Goal: Task Accomplishment & Management: Manage account settings

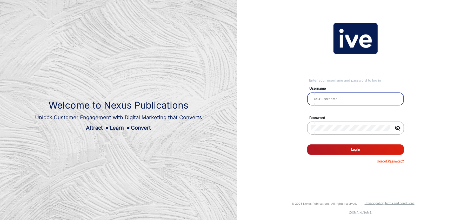
click at [332, 96] on input "email" at bounding box center [356, 99] width 88 height 6
type input "[PERSON_NAME]"
click at [353, 149] on button "Log In" at bounding box center [355, 149] width 97 height 10
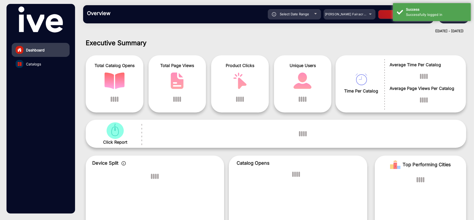
scroll to position [4, 0]
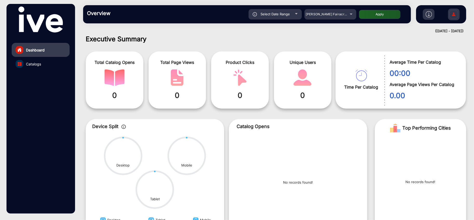
click at [288, 15] on span "Select Date Range" at bounding box center [275, 14] width 29 height 4
type input "[DATE]"
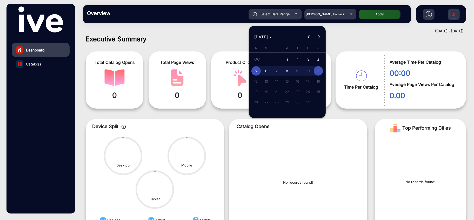
click at [293, 14] on div at bounding box center [237, 110] width 474 height 220
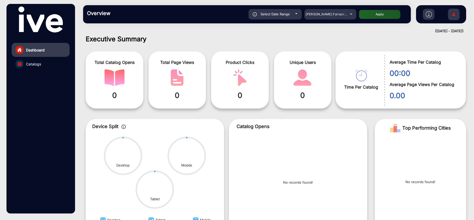
click at [292, 15] on div "Select Date Range" at bounding box center [275, 14] width 53 height 10
type input "[DATE]"
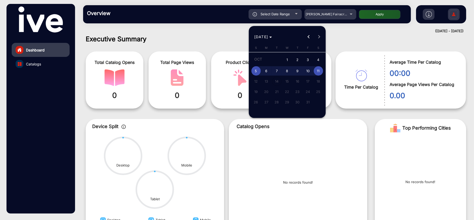
click at [337, 16] on div at bounding box center [237, 110] width 474 height 220
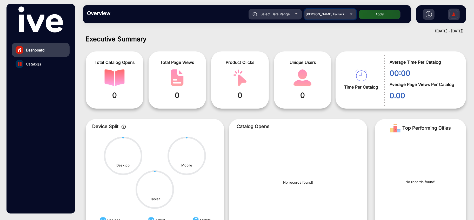
click at [336, 16] on div "[PERSON_NAME] Fairacre Farms" at bounding box center [327, 14] width 42 height 6
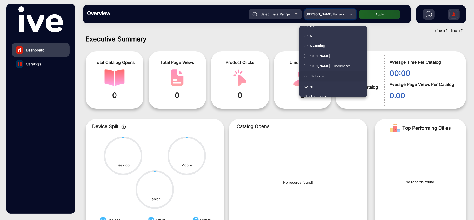
scroll to position [870, 0]
click at [311, 53] on span "JB Hi-fi" at bounding box center [310, 55] width 12 height 10
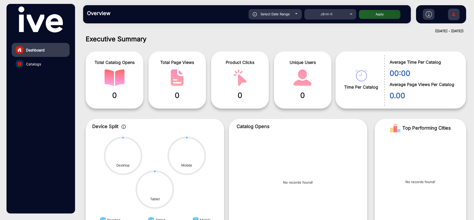
click at [266, 18] on div "Select Date Range" at bounding box center [275, 14] width 53 height 10
type input "[DATE]"
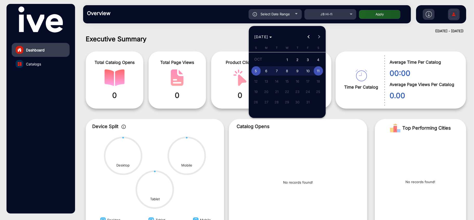
click at [298, 61] on span "2" at bounding box center [297, 60] width 9 height 11
type input "[DATE]"
click at [289, 68] on span "8" at bounding box center [287, 70] width 9 height 9
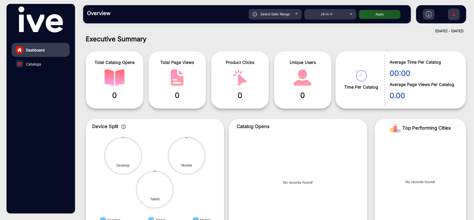
type input "[DATE]"
click at [387, 12] on button "Apply" at bounding box center [380, 14] width 42 height 9
type input "[DATE]"
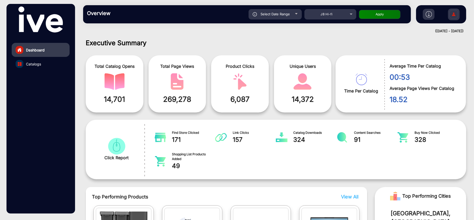
scroll to position [0, 0]
click at [432, 10] on div at bounding box center [429, 14] width 12 height 11
click at [428, 14] on img at bounding box center [429, 14] width 6 height 6
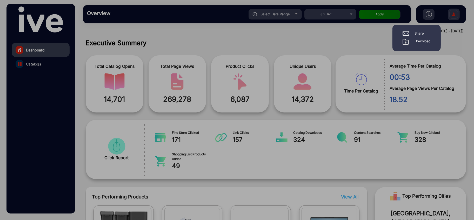
click at [420, 42] on div "Download" at bounding box center [423, 42] width 16 height 6
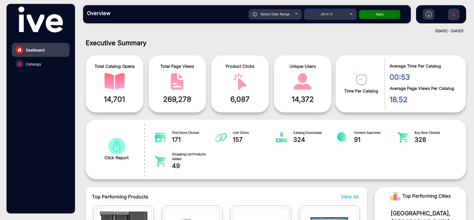
click at [342, 14] on div "JB Hi-fi" at bounding box center [327, 14] width 42 height 6
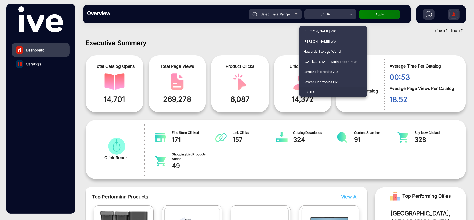
click at [278, 16] on div at bounding box center [237, 110] width 474 height 220
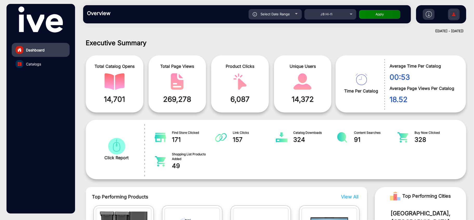
click at [278, 16] on div "Select Date Range" at bounding box center [275, 14] width 53 height 10
type input "[DATE]"
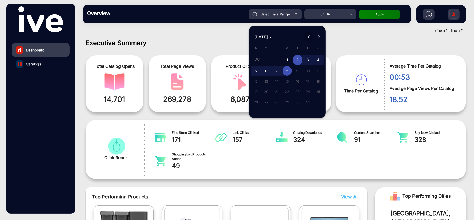
click at [310, 38] on span "Previous month" at bounding box center [309, 37] width 10 height 10
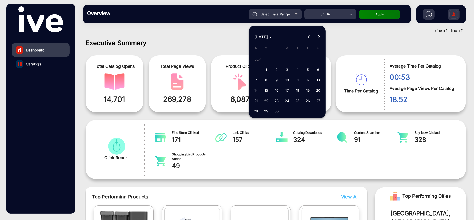
click at [299, 100] on span "25" at bounding box center [297, 100] width 9 height 9
type input "[DATE]"
click at [319, 37] on button "Next month" at bounding box center [319, 37] width 10 height 10
click at [286, 60] on span "1" at bounding box center [287, 60] width 9 height 11
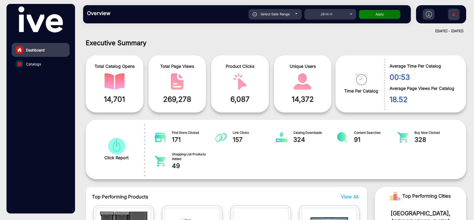
type input "[DATE]"
click at [377, 14] on button "Apply" at bounding box center [380, 14] width 42 height 9
type input "[DATE]"
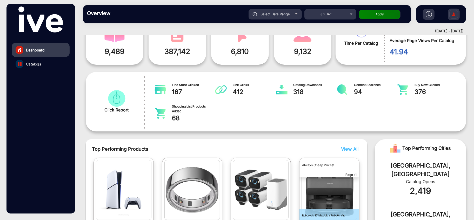
scroll to position [87, 0]
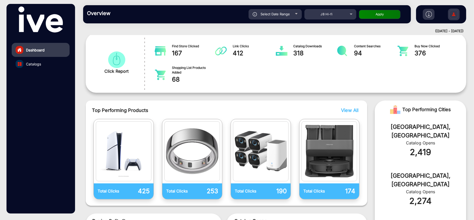
click at [427, 17] on img at bounding box center [429, 14] width 6 height 6
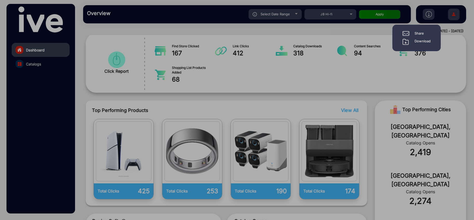
click at [416, 40] on div "Download" at bounding box center [423, 42] width 16 height 6
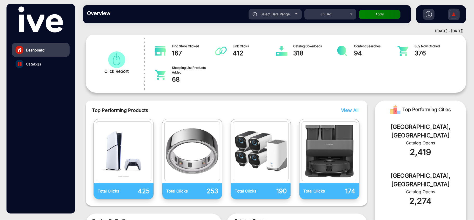
click at [286, 14] on span "Select Date Range" at bounding box center [275, 14] width 29 height 4
type input "[DATE]"
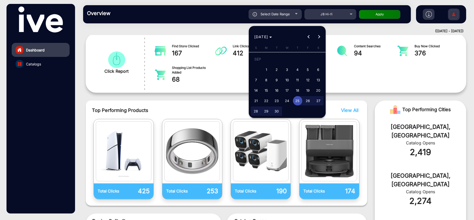
click at [297, 89] on span "18" at bounding box center [297, 90] width 9 height 9
type input "[DATE]"
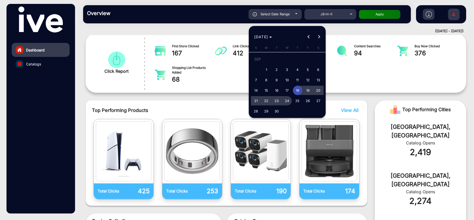
click at [287, 100] on span "24" at bounding box center [287, 100] width 9 height 9
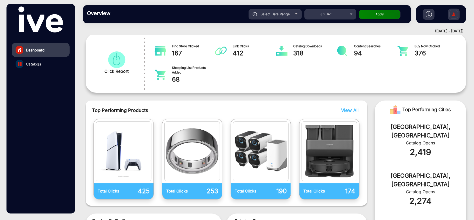
type input "[DATE]"
click at [377, 11] on button "Apply" at bounding box center [380, 14] width 42 height 9
type input "[DATE]"
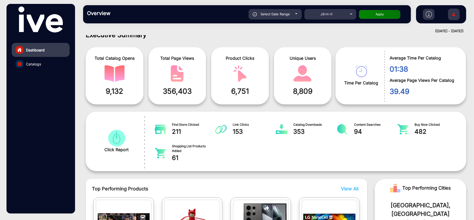
scroll to position [4, 0]
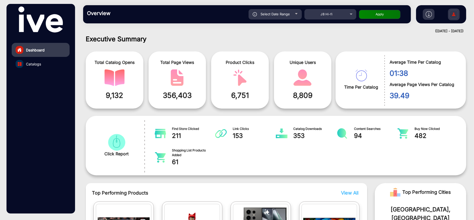
click at [427, 17] on img at bounding box center [429, 14] width 6 height 6
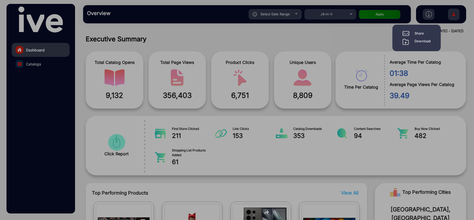
click at [415, 41] on div "Download" at bounding box center [423, 42] width 16 height 6
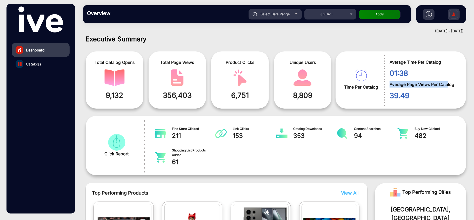
drag, startPoint x: 391, startPoint y: 84, endPoint x: 449, endPoint y: 85, distance: 58.0
click at [448, 85] on span "Average Page Views Per Catalog" at bounding box center [424, 84] width 69 height 6
click at [292, 15] on div "Select Date Range" at bounding box center [275, 14] width 53 height 10
type input "[DATE]"
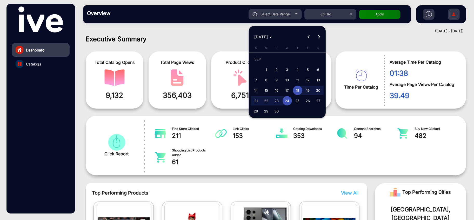
click at [299, 100] on span "25" at bounding box center [297, 100] width 9 height 9
type input "[DATE]"
click at [319, 35] on span "Next month" at bounding box center [319, 37] width 10 height 10
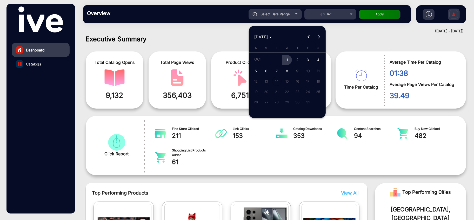
click at [286, 59] on span "1" at bounding box center [287, 60] width 9 height 11
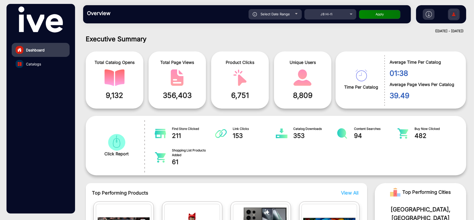
type input "[DATE]"
click at [386, 15] on button "Apply" at bounding box center [380, 14] width 42 height 9
type input "[DATE]"
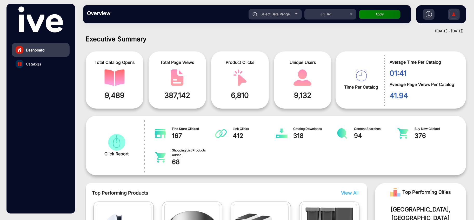
click at [293, 15] on div "Select Date Range" at bounding box center [275, 14] width 53 height 10
type input "[DATE]"
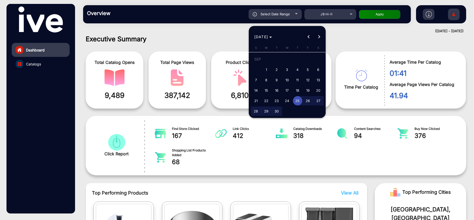
click at [319, 37] on button "Next month" at bounding box center [319, 37] width 10 height 10
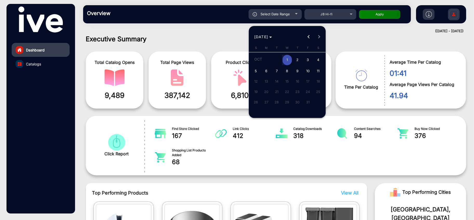
click at [297, 61] on span "2" at bounding box center [297, 60] width 9 height 11
type input "[DATE]"
click at [288, 71] on span "8" at bounding box center [287, 70] width 9 height 9
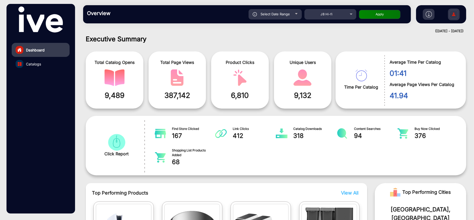
type input "[DATE]"
click at [380, 14] on button "Apply" at bounding box center [380, 14] width 42 height 9
type input "[DATE]"
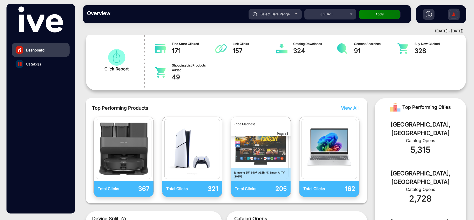
scroll to position [0, 0]
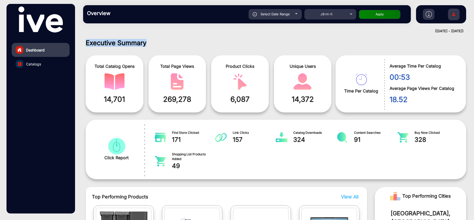
drag, startPoint x: 86, startPoint y: 43, endPoint x: 160, endPoint y: 45, distance: 73.8
click at [160, 45] on h1 "Executive Summary" at bounding box center [276, 43] width 381 height 8
click at [155, 54] on div "Total Catalog Opens 14,701 Total Page Views 269,278 Product Clicks 6,087 Unique…" at bounding box center [211, 84] width 250 height 62
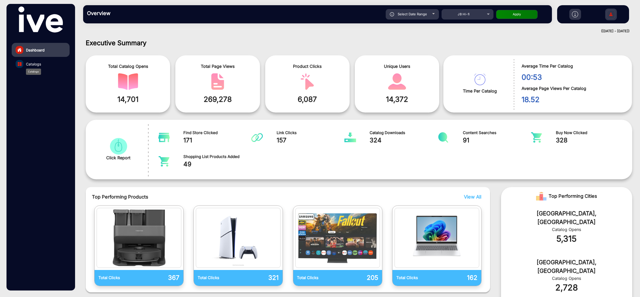
click at [35, 64] on span "Catalogs" at bounding box center [33, 63] width 15 height 5
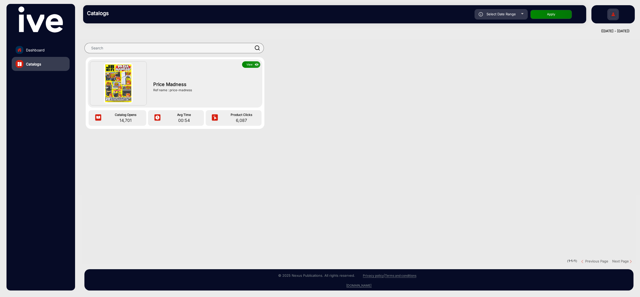
click at [116, 86] on img at bounding box center [118, 83] width 29 height 40
click at [254, 63] on img at bounding box center [257, 65] width 6 height 6
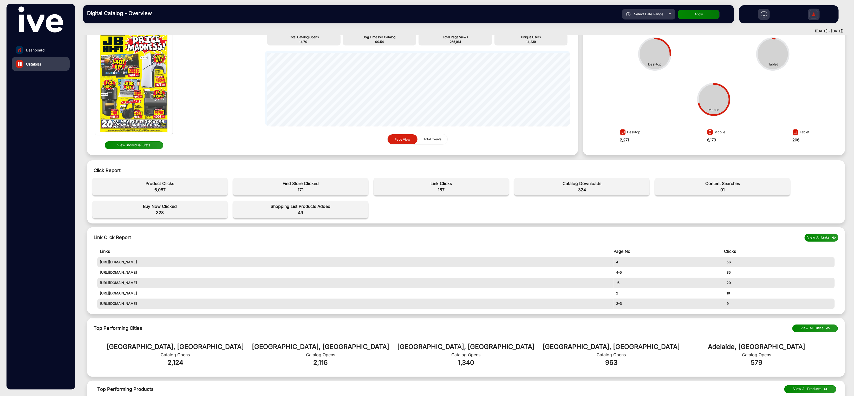
scroll to position [104, 0]
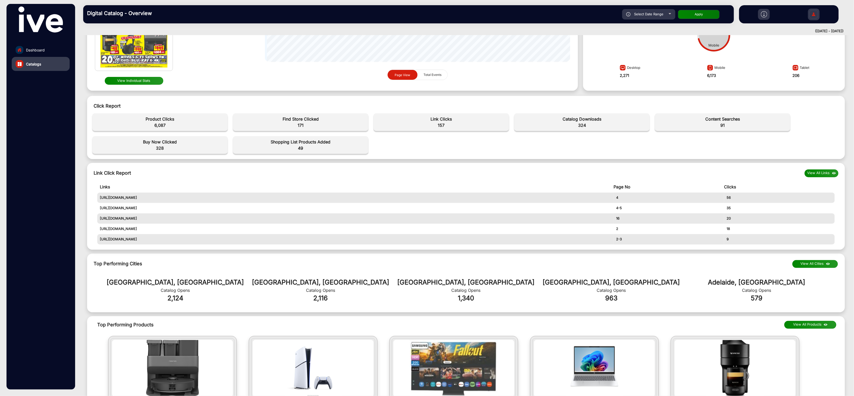
drag, startPoint x: 147, startPoint y: 105, endPoint x: 194, endPoint y: 108, distance: 47.1
click at [194, 108] on div "Click Report" at bounding box center [466, 105] width 745 height 7
